Goal: Participate in discussion: Engage in conversation with other users on a specific topic

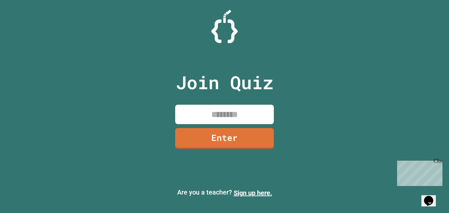
click at [187, 111] on input at bounding box center [224, 114] width 99 height 19
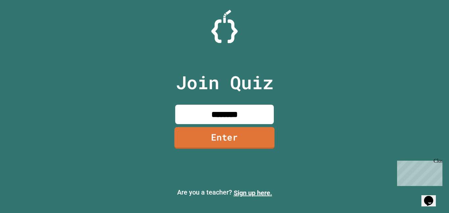
type input "********"
click at [195, 143] on link "Enter" at bounding box center [225, 138] width 100 height 22
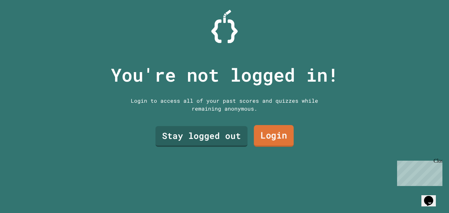
click at [286, 134] on link "Login" at bounding box center [274, 136] width 40 height 22
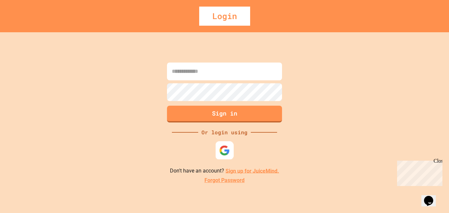
click at [223, 150] on img at bounding box center [224, 150] width 11 height 11
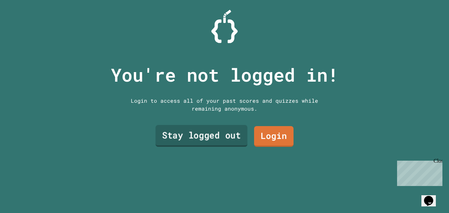
click at [197, 139] on link "Stay logged out" at bounding box center [201, 136] width 92 height 22
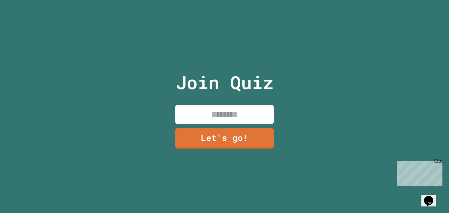
click at [239, 105] on input at bounding box center [224, 114] width 99 height 19
click at [249, 106] on input "***" at bounding box center [224, 114] width 99 height 19
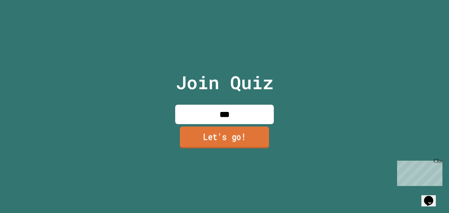
type input "***"
click at [238, 135] on link "Let's go!" at bounding box center [224, 137] width 89 height 22
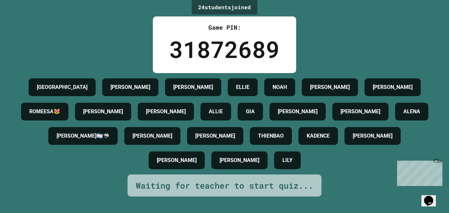
click at [440, 160] on div "Close" at bounding box center [438, 162] width 8 height 8
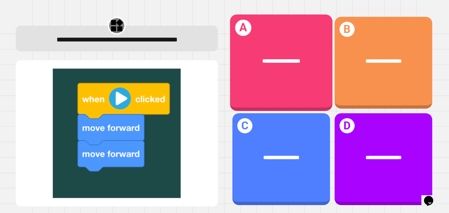
click at [294, 80] on div "**********" at bounding box center [281, 62] width 103 height 96
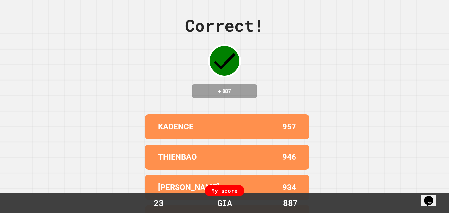
click at [307, 122] on div "KADENCE 957" at bounding box center [227, 126] width 164 height 25
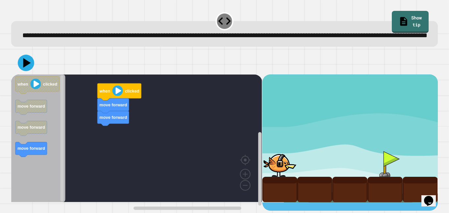
click at [114, 146] on div "move forward move forward when clicked when clicked move forward move forward m…" at bounding box center [136, 142] width 251 height 136
click at [62, 125] on div "move forward move forward when clicked when clicked move forward move forward m…" at bounding box center [136, 142] width 251 height 136
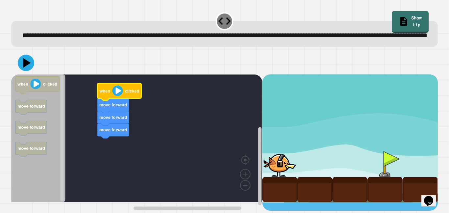
click at [117, 96] on image "Blockly Workspace" at bounding box center [117, 90] width 11 height 11
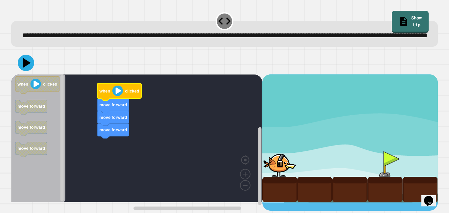
click at [117, 96] on image "Blockly Workspace" at bounding box center [117, 90] width 11 height 11
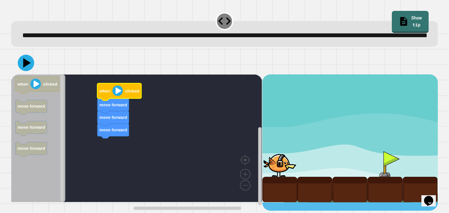
click at [117, 96] on image "Blockly Workspace" at bounding box center [117, 90] width 11 height 11
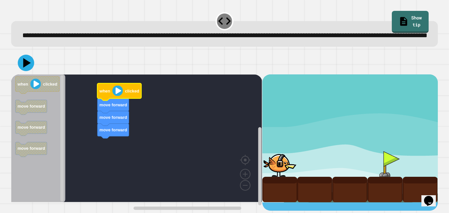
click at [117, 96] on image "Blockly Workspace" at bounding box center [117, 90] width 11 height 11
click at [115, 96] on image "Blockly Workspace" at bounding box center [117, 90] width 11 height 11
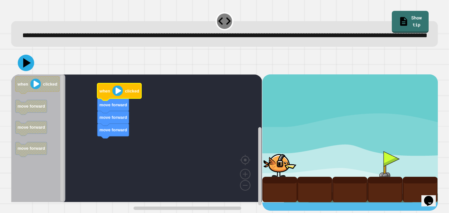
click at [115, 96] on image "Blockly Workspace" at bounding box center [117, 90] width 11 height 11
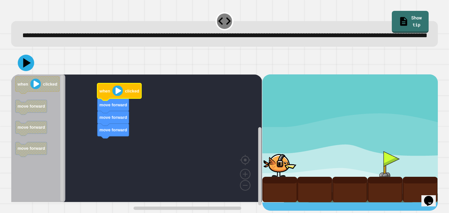
click at [115, 96] on image "Blockly Workspace" at bounding box center [117, 90] width 11 height 11
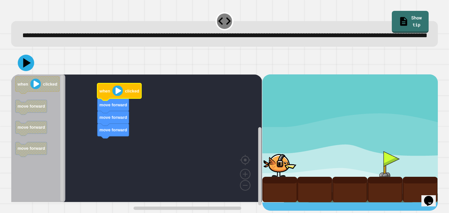
click at [115, 96] on image "Blockly Workspace" at bounding box center [117, 90] width 11 height 11
click at [27, 73] on icon at bounding box center [26, 63] width 20 height 20
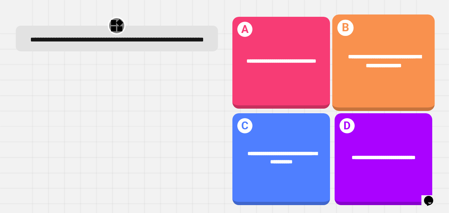
click at [428, 80] on div "**********" at bounding box center [383, 61] width 103 height 40
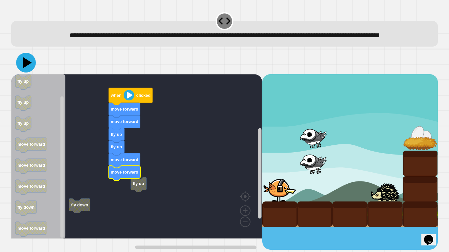
click at [26, 71] on icon at bounding box center [26, 63] width 20 height 20
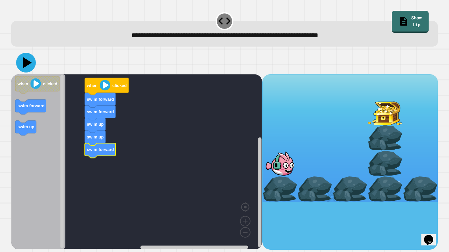
click at [31, 63] on icon at bounding box center [26, 63] width 20 height 20
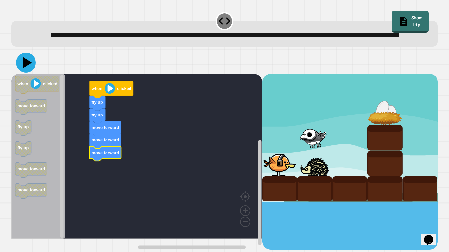
click at [24, 69] on icon at bounding box center [27, 63] width 9 height 12
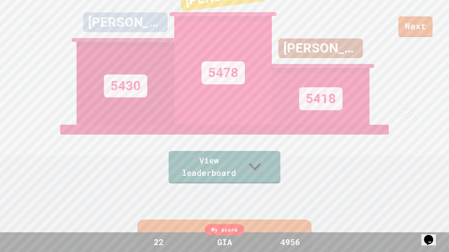
scroll to position [58, 0]
click at [234, 171] on link "View leaderboard" at bounding box center [224, 168] width 110 height 34
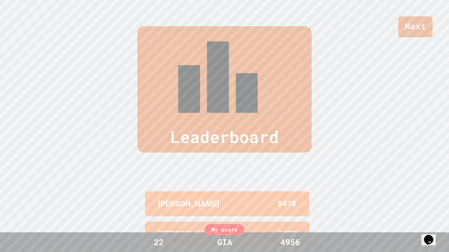
scroll to position [271, 0]
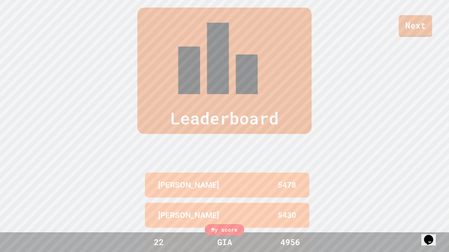
click at [413, 36] on link "Next" at bounding box center [416, 26] width 34 height 22
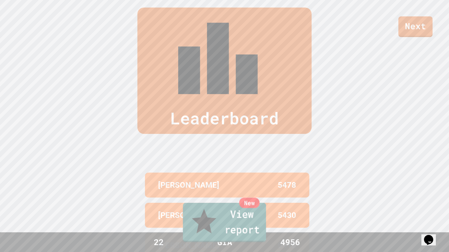
click at [213, 212] on link "New View report" at bounding box center [224, 222] width 83 height 39
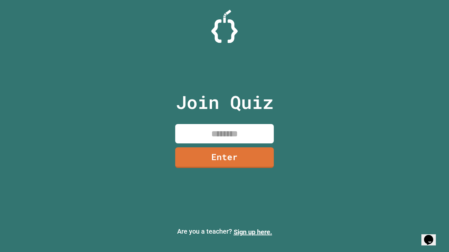
click at [226, 132] on input at bounding box center [224, 133] width 99 height 19
type input "********"
click at [263, 166] on link "Enter" at bounding box center [225, 157] width 96 height 22
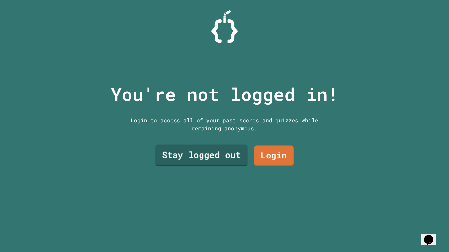
click at [238, 151] on link "Stay logged out" at bounding box center [201, 156] width 92 height 22
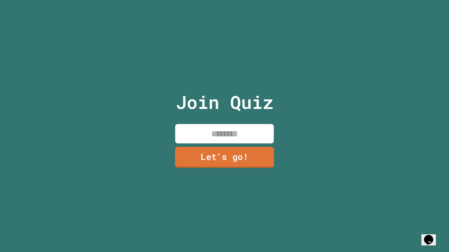
click at [223, 131] on input at bounding box center [224, 133] width 99 height 19
type input "***"
click at [245, 157] on link "Let's go!" at bounding box center [224, 158] width 99 height 21
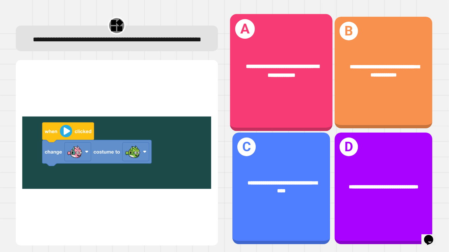
click at [261, 70] on div "**********" at bounding box center [282, 70] width 80 height 17
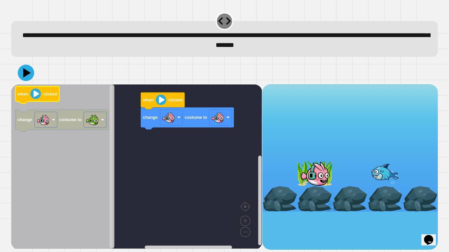
click at [48, 100] on icon "Blockly Workspace" at bounding box center [37, 94] width 44 height 17
click at [110, 131] on div "change costume to when clicked when clicked change costume to" at bounding box center [136, 167] width 251 height 166
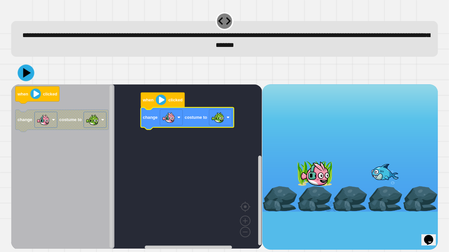
click at [19, 76] on icon at bounding box center [26, 73] width 17 height 17
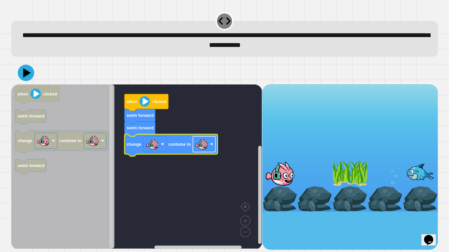
click at [204, 149] on image "Blockly Workspace" at bounding box center [201, 144] width 13 height 13
click at [31, 78] on icon at bounding box center [25, 72] width 19 height 19
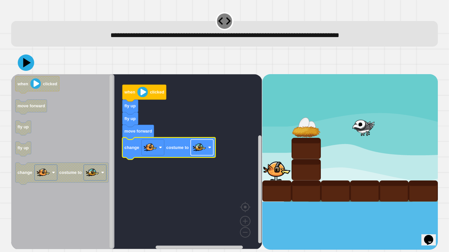
click at [205, 150] on image "Blockly Workspace" at bounding box center [199, 147] width 13 height 13
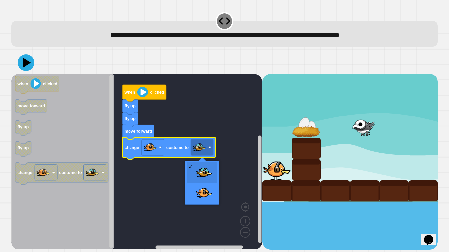
click at [161, 191] on rect "Blockly Workspace" at bounding box center [136, 161] width 251 height 175
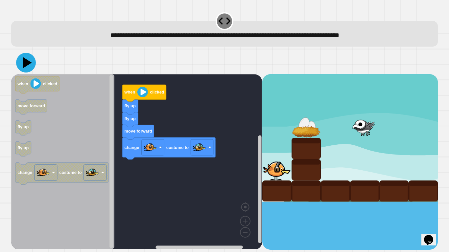
click at [22, 68] on icon at bounding box center [26, 63] width 20 height 20
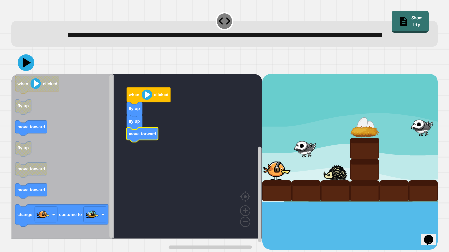
click at [47, 199] on icon "Blockly Workspace" at bounding box center [62, 156] width 103 height 165
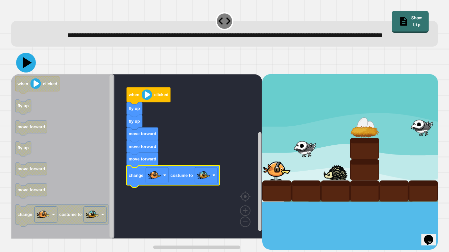
click at [31, 73] on icon at bounding box center [26, 63] width 20 height 20
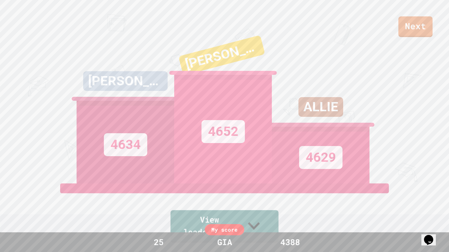
scroll to position [271, 0]
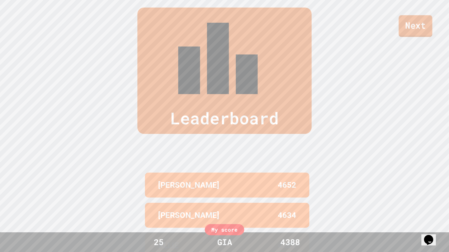
click at [409, 20] on link "Next" at bounding box center [416, 26] width 34 height 22
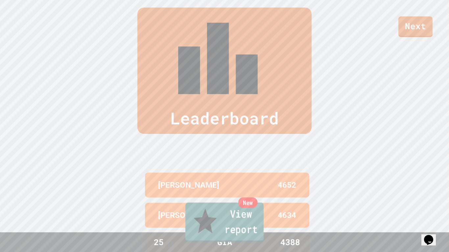
click at [244, 212] on link "New View report" at bounding box center [224, 222] width 78 height 39
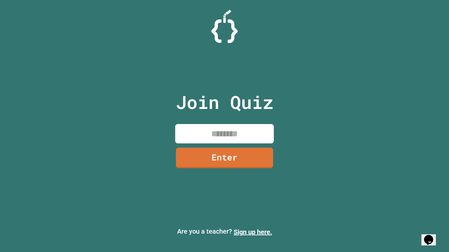
click at [220, 134] on input at bounding box center [224, 133] width 99 height 19
type input "********"
click at [264, 155] on link "Enter" at bounding box center [225, 158] width 100 height 22
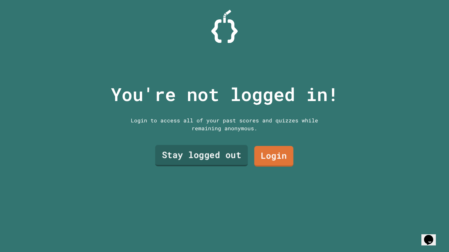
click at [235, 155] on link "Stay logged out" at bounding box center [201, 155] width 93 height 21
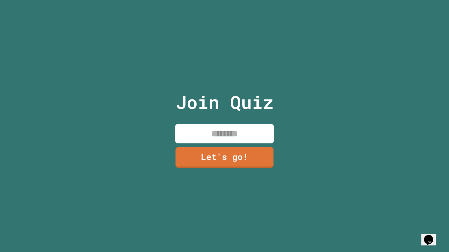
click at [224, 136] on input at bounding box center [224, 133] width 99 height 19
type input "*"
click at [223, 154] on link "Let's go!" at bounding box center [224, 158] width 97 height 22
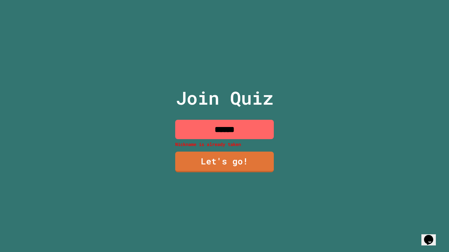
click at [243, 132] on input "******" at bounding box center [224, 129] width 99 height 19
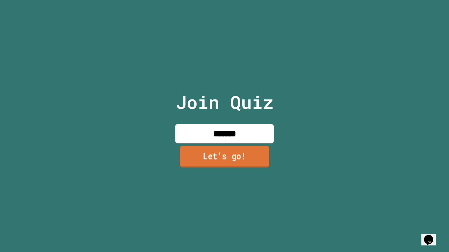
type input "*******"
click at [250, 161] on link "Let's go!" at bounding box center [224, 157] width 89 height 22
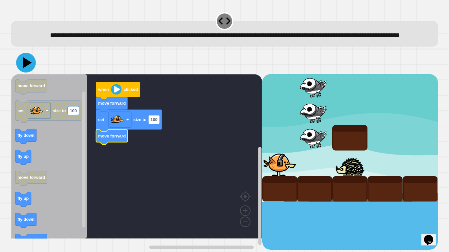
click at [31, 73] on icon at bounding box center [26, 63] width 20 height 20
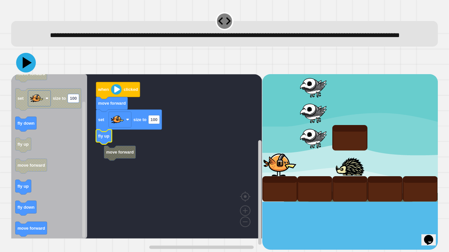
click at [31, 73] on icon at bounding box center [26, 63] width 20 height 20
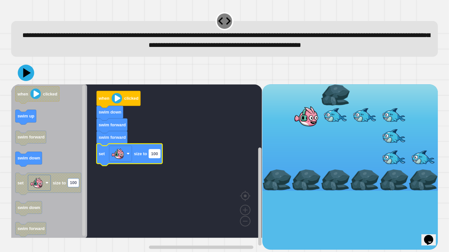
click at [154, 156] on text "100" at bounding box center [154, 154] width 7 height 5
type input "***"
click at [30, 83] on icon at bounding box center [26, 73] width 20 height 20
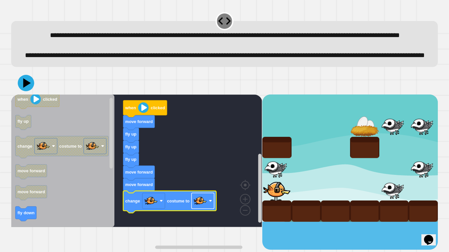
click at [202, 208] on image "Blockly Workspace" at bounding box center [200, 201] width 13 height 13
click at [31, 91] on icon at bounding box center [26, 83] width 16 height 16
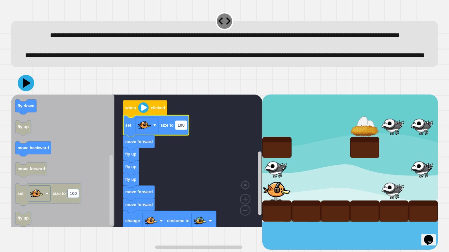
click at [182, 128] on text "100" at bounding box center [181, 125] width 7 height 5
type input "**"
click at [28, 89] on icon at bounding box center [27, 83] width 9 height 12
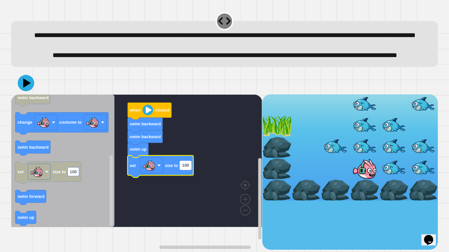
click at [189, 168] on text "100" at bounding box center [185, 165] width 7 height 5
type input "**"
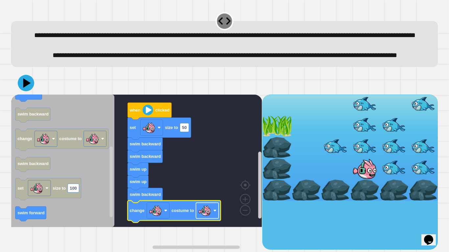
click at [209, 212] on image "Blockly Workspace" at bounding box center [204, 210] width 13 height 13
click at [26, 93] on icon at bounding box center [26, 83] width 20 height 20
